Goal: Task Accomplishment & Management: Use online tool/utility

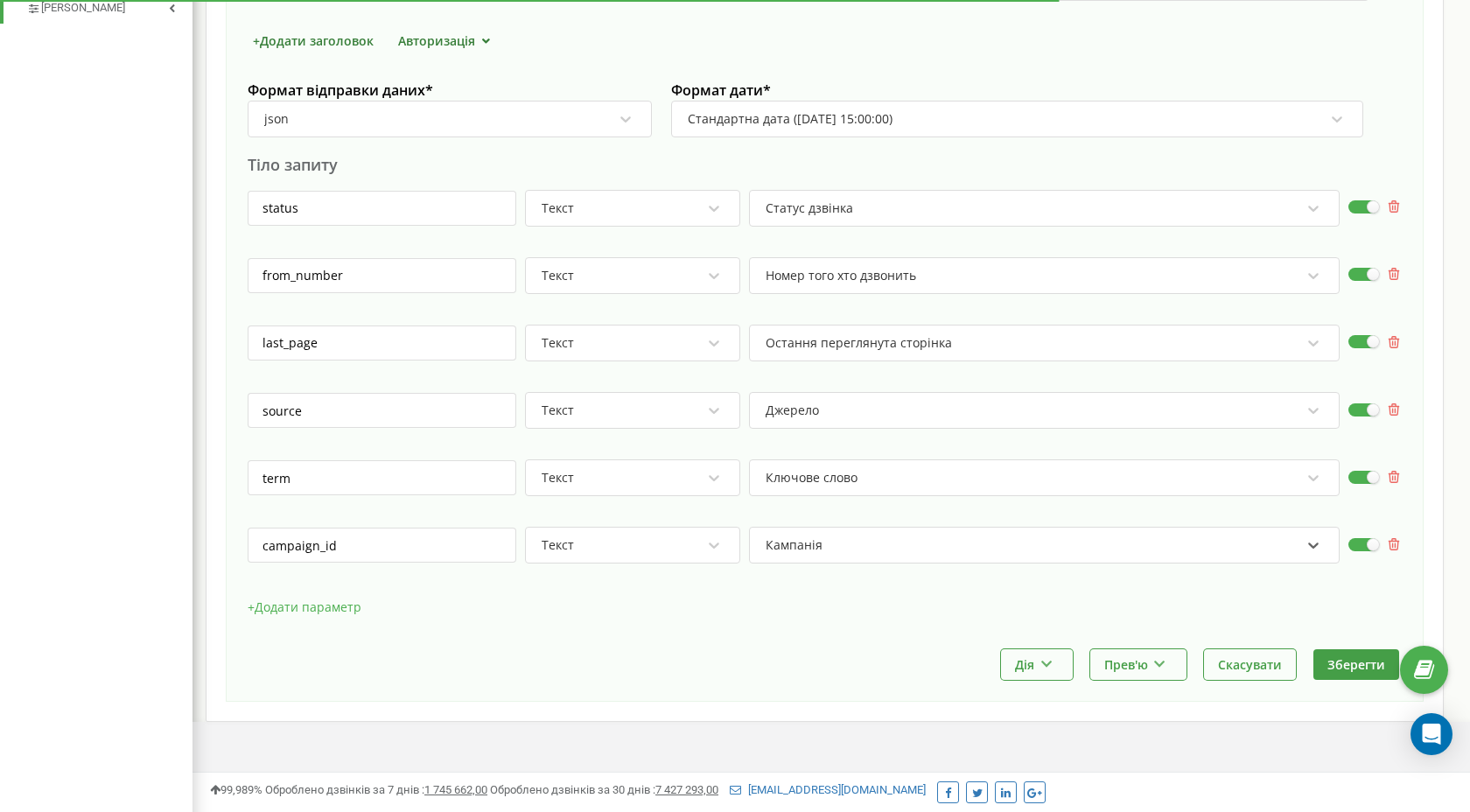
scroll to position [722, 0]
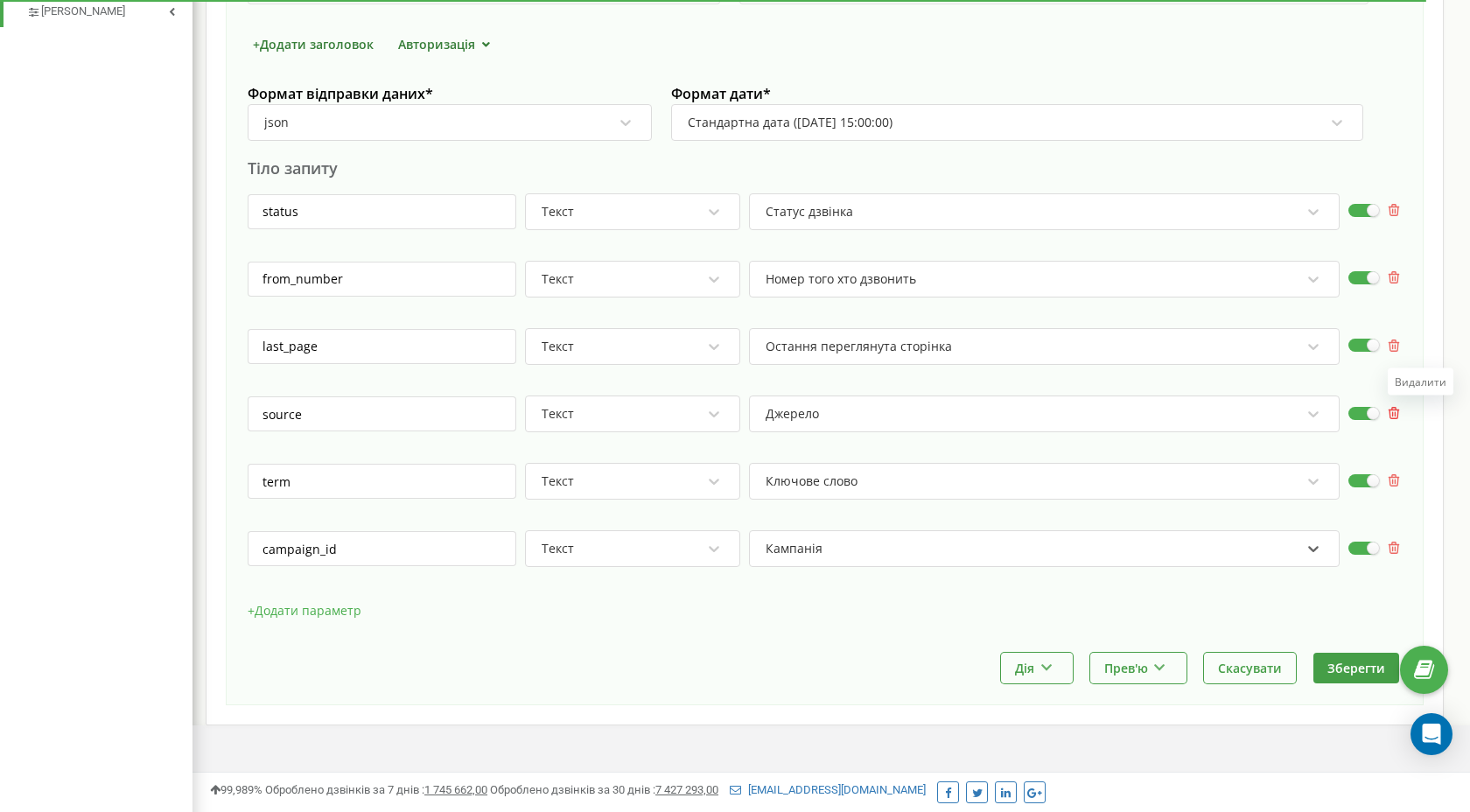
click at [1394, 409] on icon at bounding box center [1394, 413] width 12 height 12
type input "term"
type input "campaign_id"
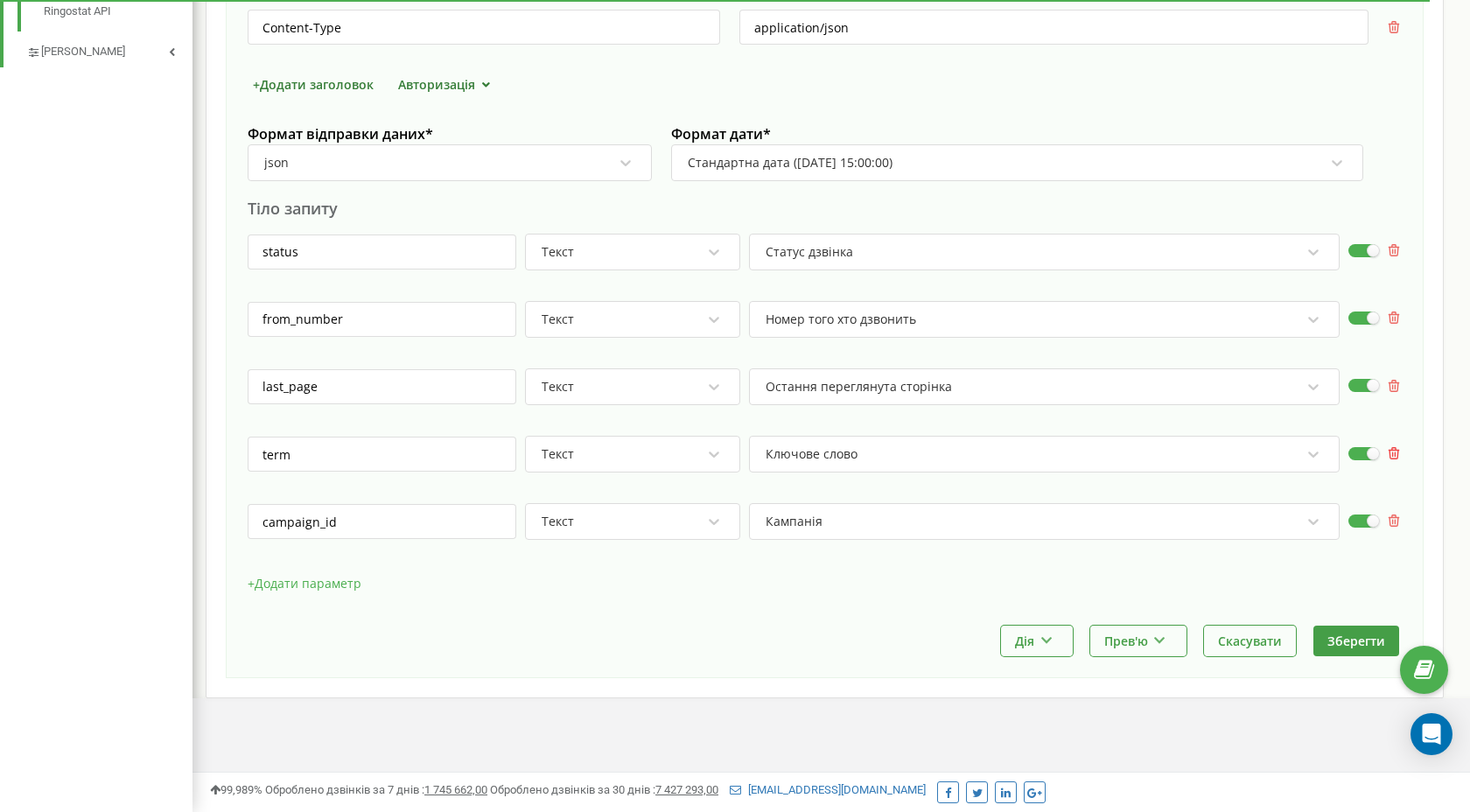
scroll to position [682, 0]
click at [1360, 638] on button "Зберегти" at bounding box center [1356, 641] width 85 height 30
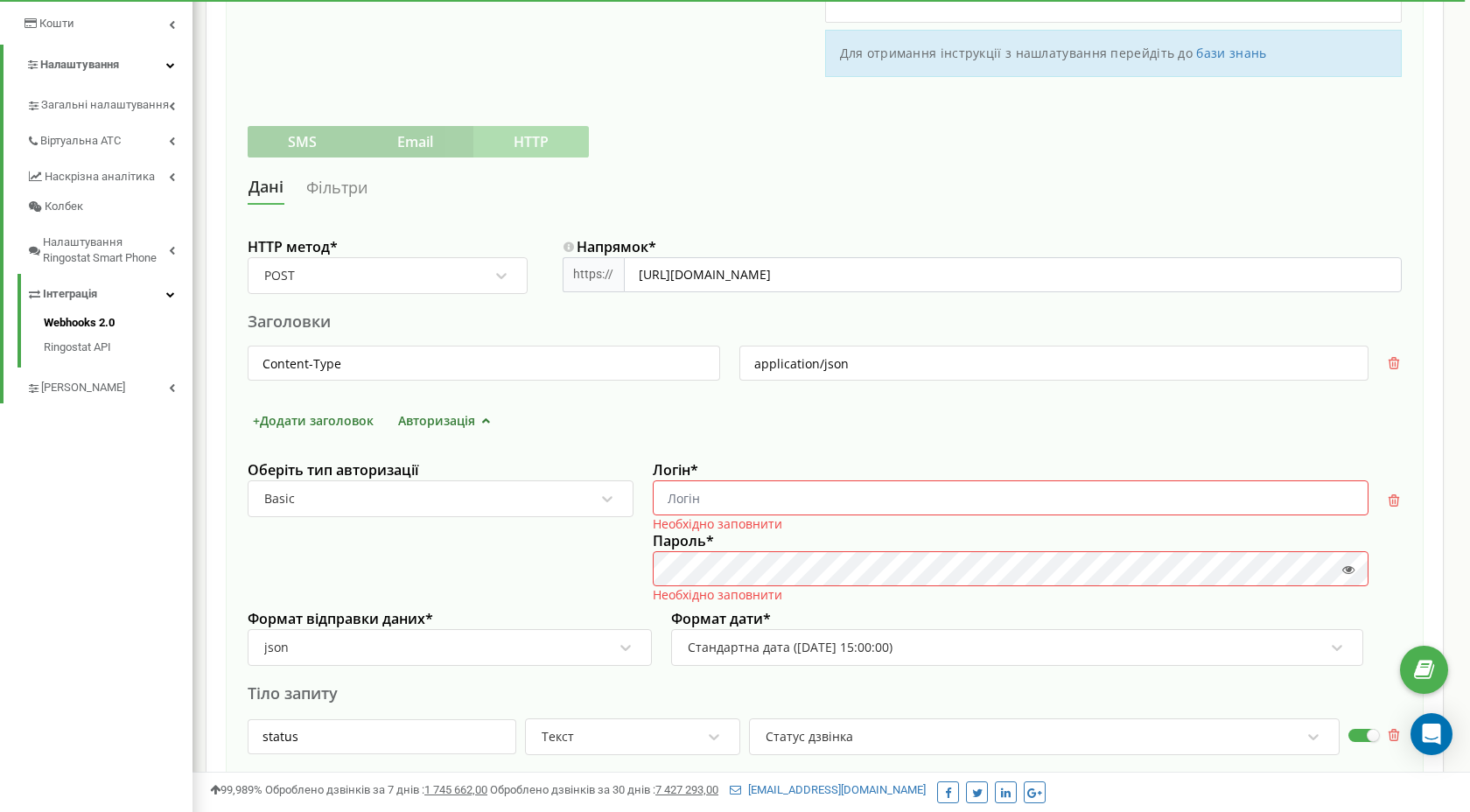
scroll to position [356, 0]
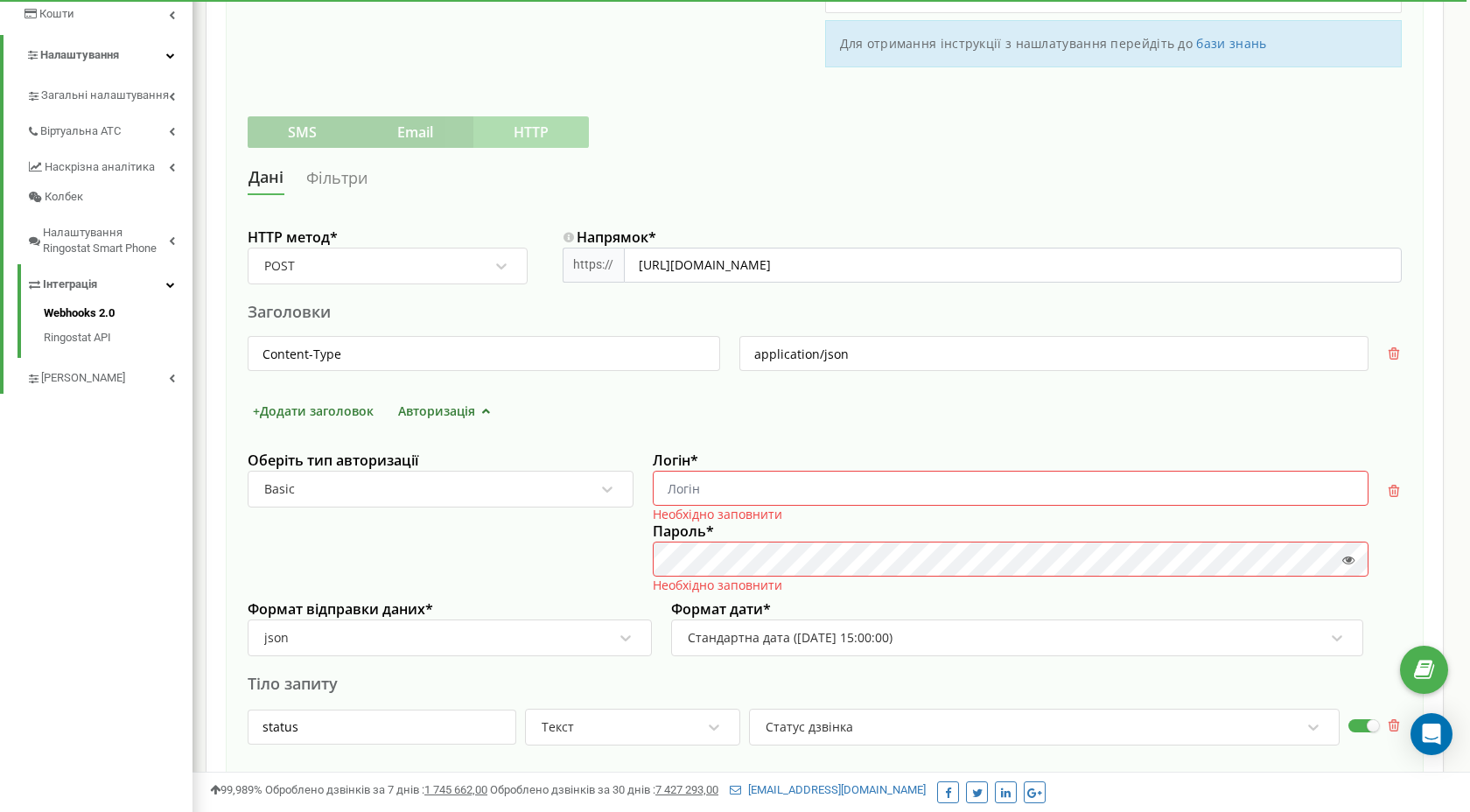
click at [462, 422] on div "HTTP метод * POST Напрямок * https:// [URL][DOMAIN_NAME] Заголовки Content-Type…" at bounding box center [825, 658] width 1154 height 883
click at [463, 410] on button "Авторизація" at bounding box center [446, 410] width 108 height 19
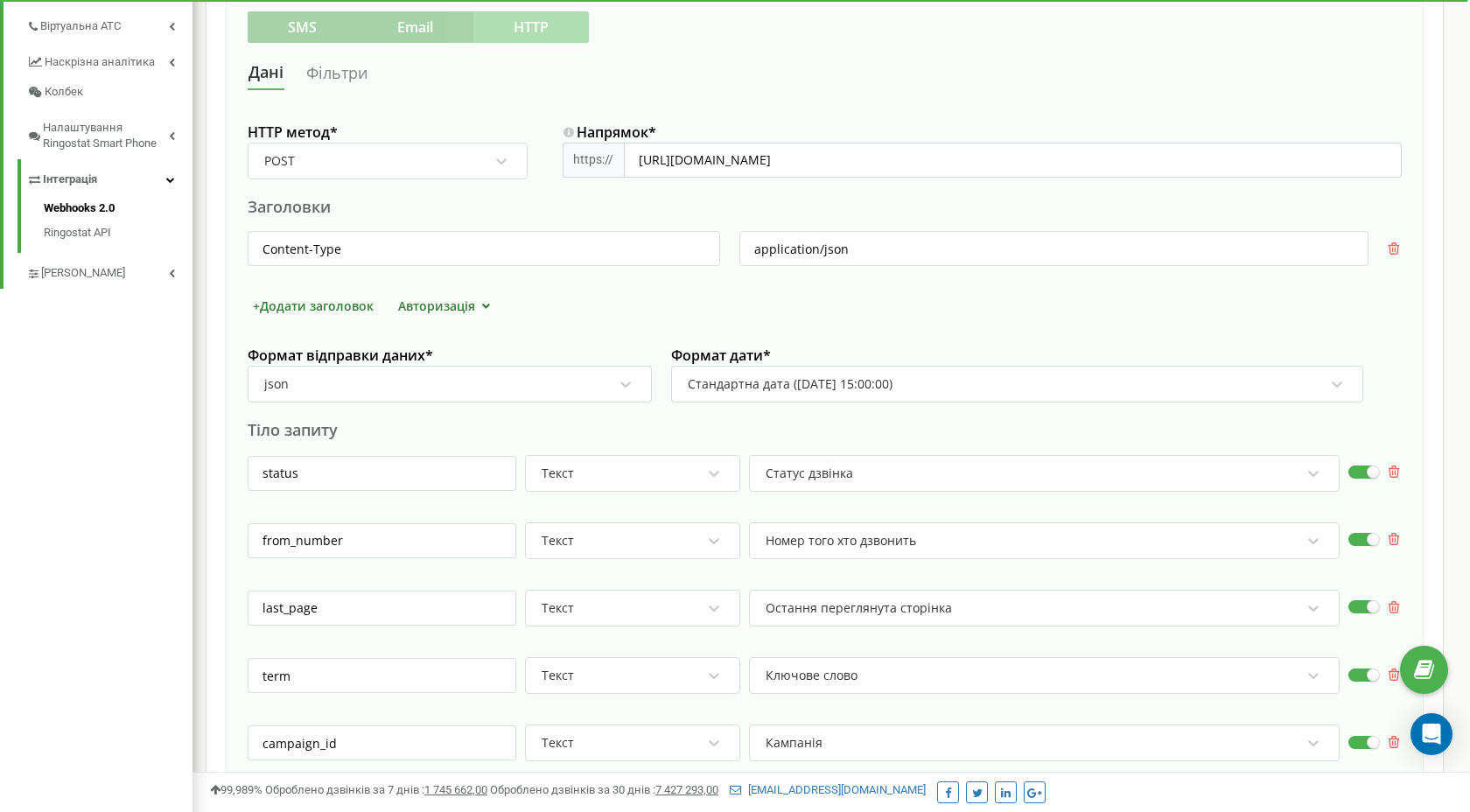
scroll to position [682, 0]
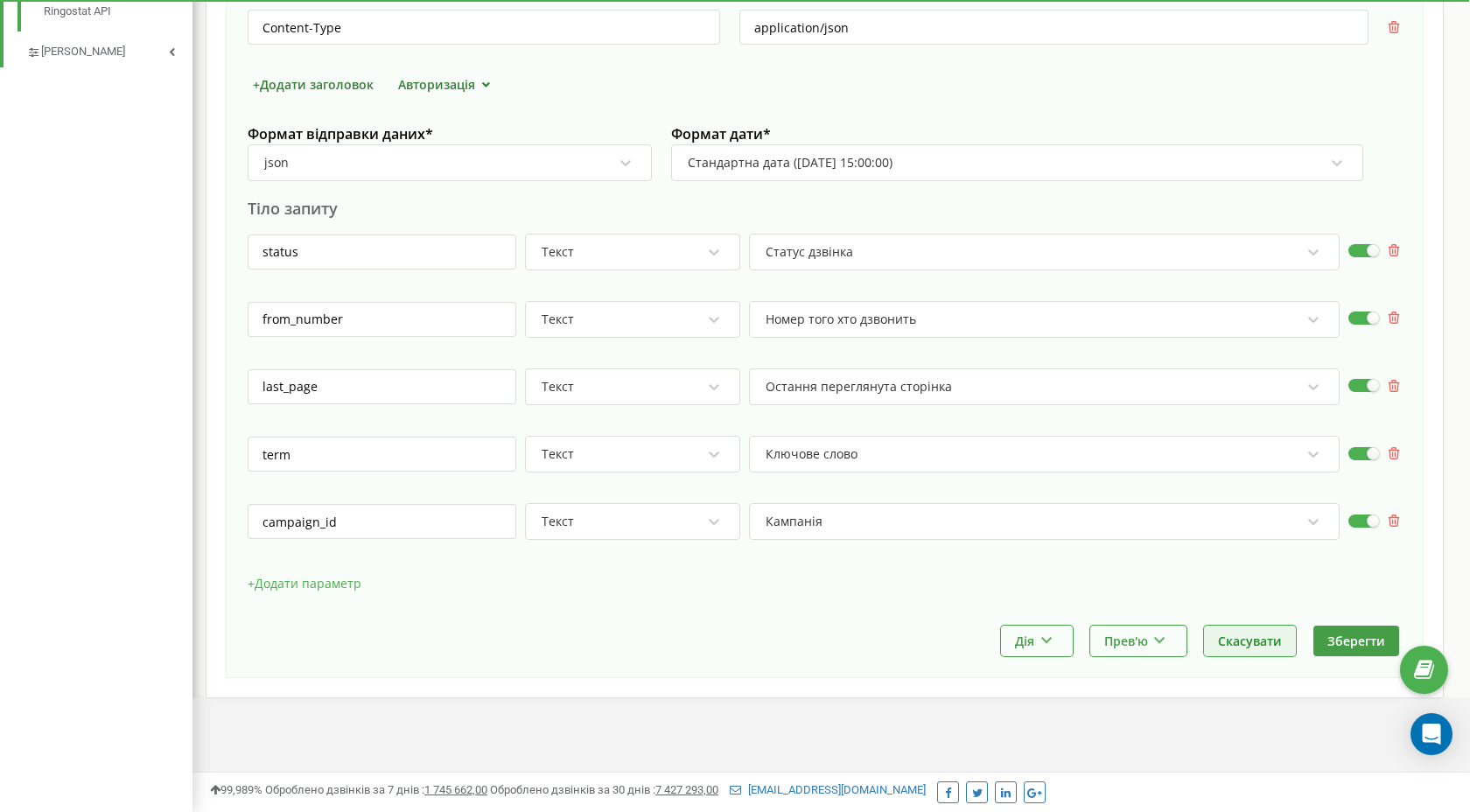
click at [1258, 643] on button "Скасувати" at bounding box center [1250, 641] width 92 height 30
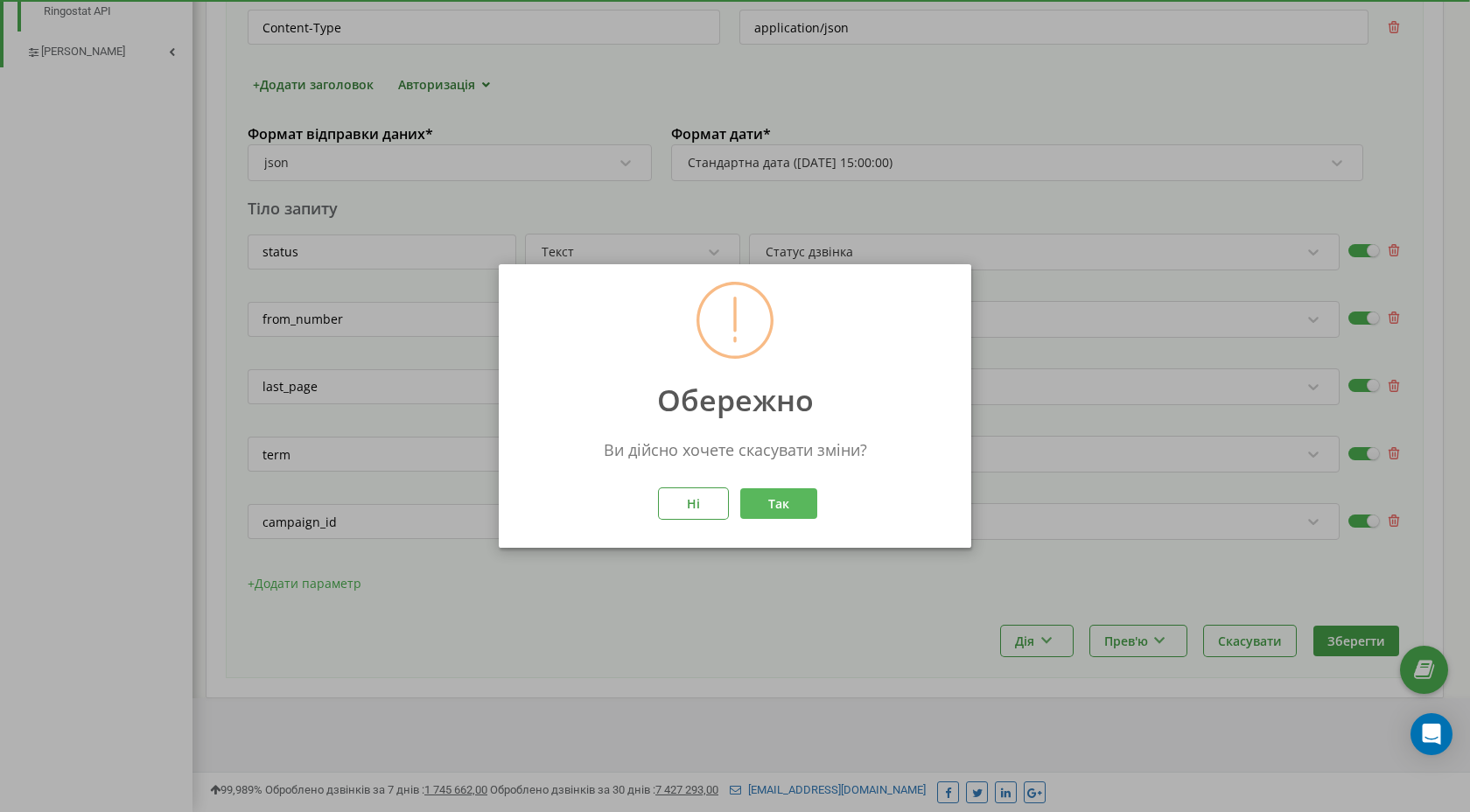
click at [761, 495] on button "Так" at bounding box center [779, 503] width 77 height 30
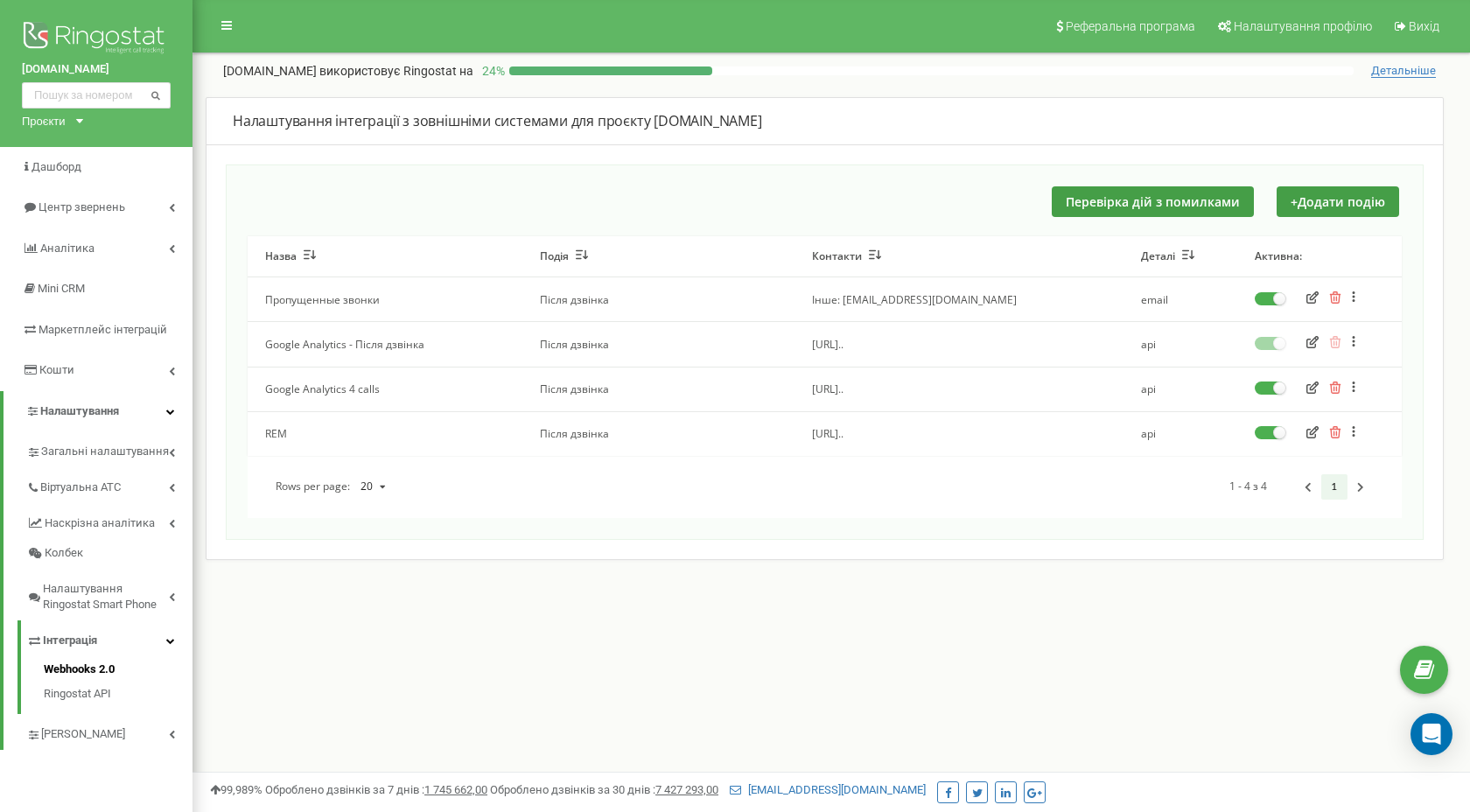
click at [1314, 430] on icon "button" at bounding box center [1313, 432] width 12 height 12
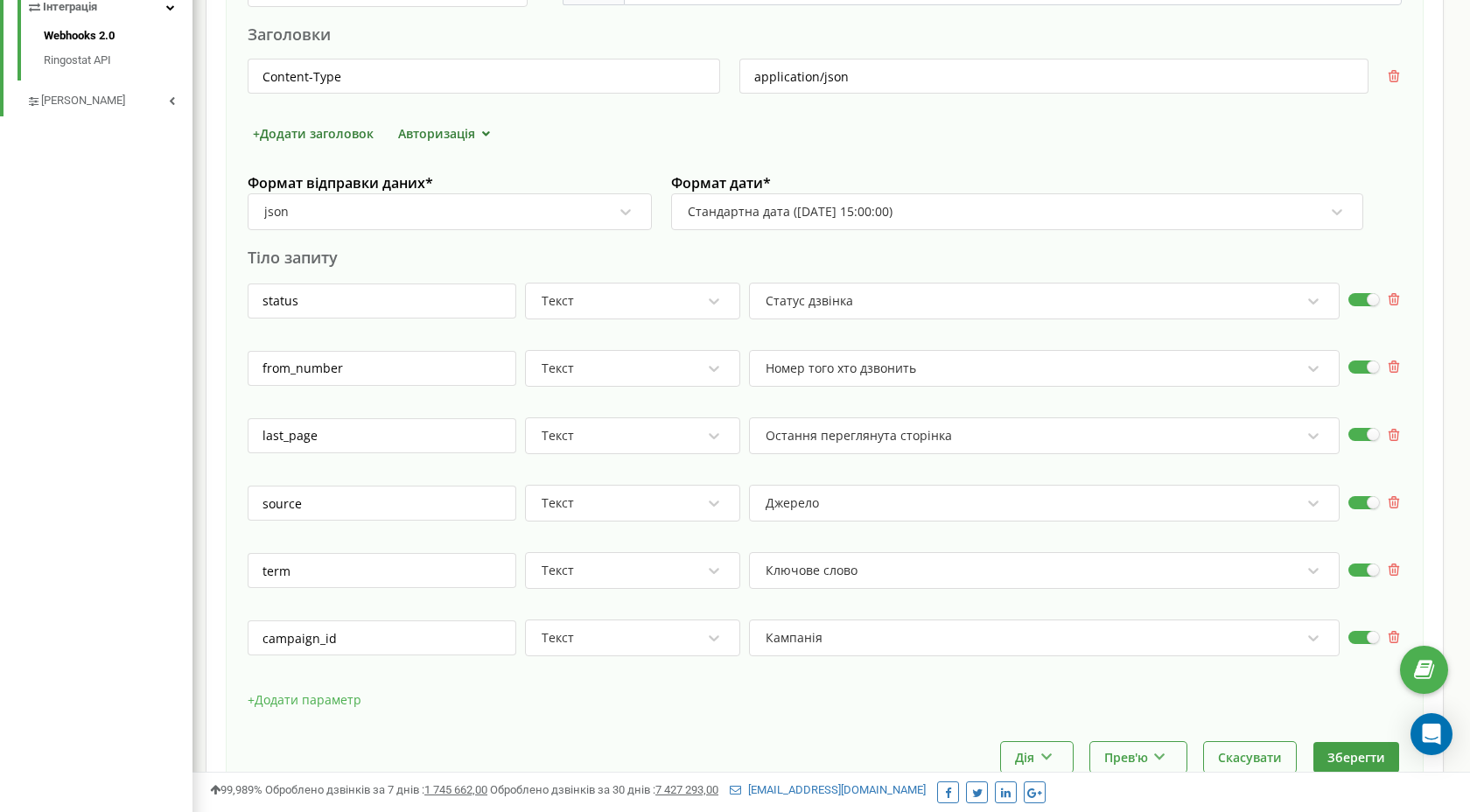
scroll to position [750, 0]
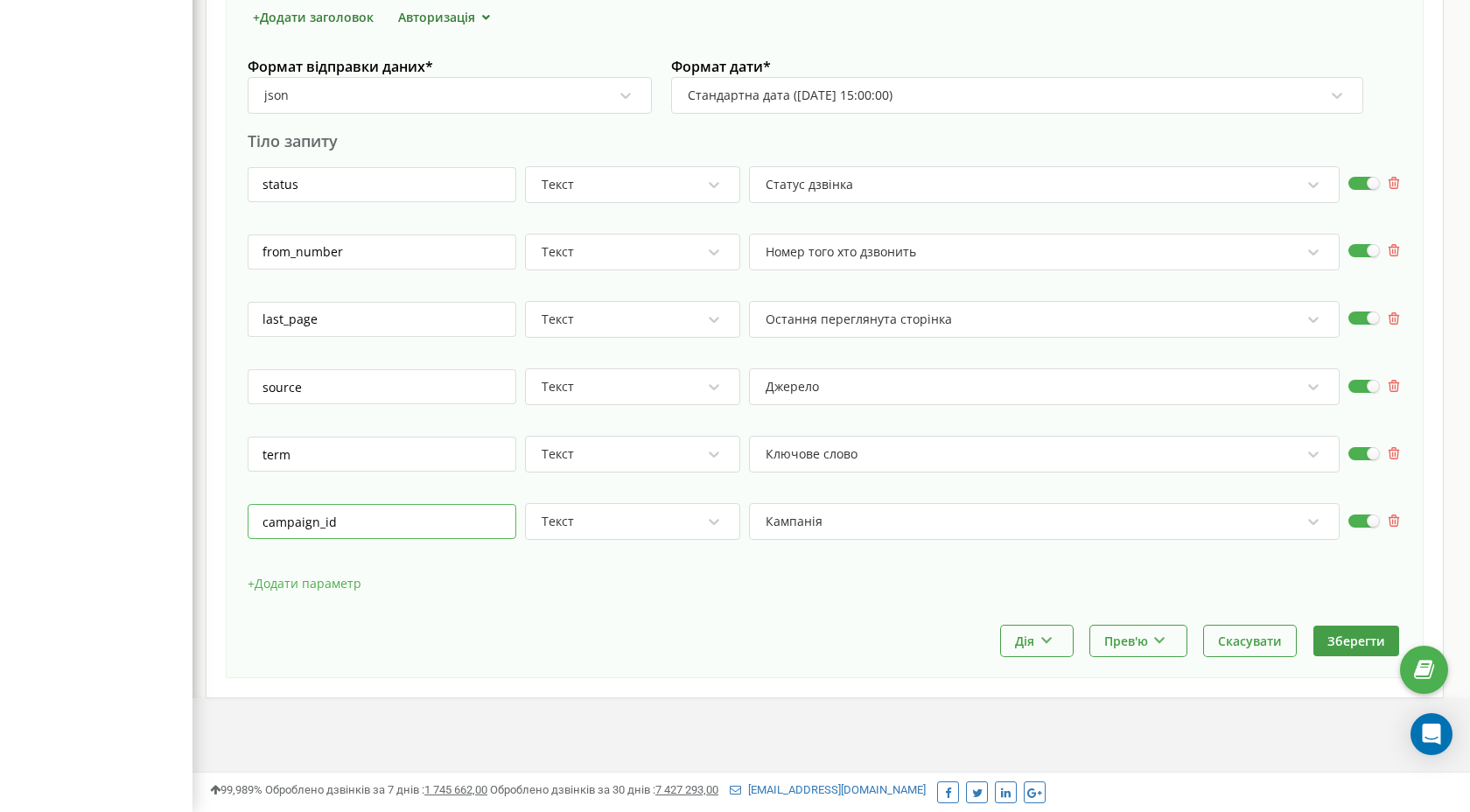
click at [329, 516] on input "campaign_id" at bounding box center [382, 521] width 268 height 35
click at [1162, 641] on icon at bounding box center [1160, 638] width 15 height 11
click at [1162, 711] on div "Виконати та показати приклад" at bounding box center [1195, 715] width 208 height 28
